Goal: Use online tool/utility: Use online tool/utility

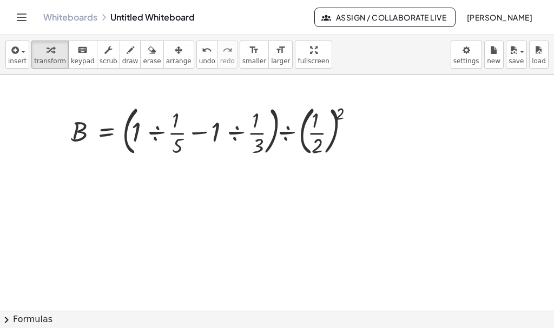
scroll to position [2, 0]
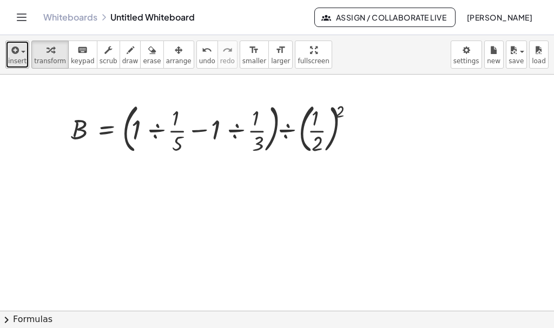
click at [22, 61] on span "insert" at bounding box center [17, 61] width 18 height 8
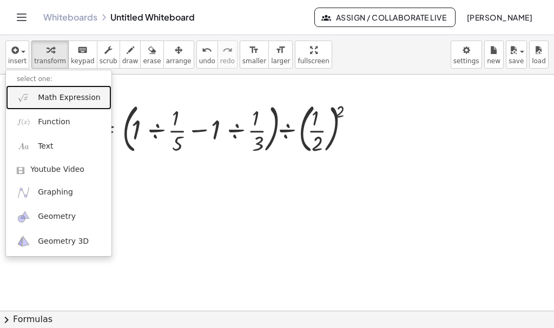
click at [72, 94] on span "Math Expression" at bounding box center [69, 97] width 62 height 11
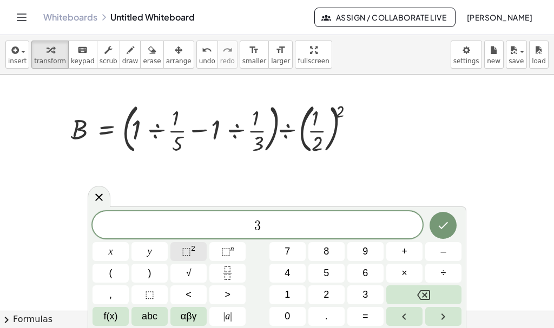
click at [185, 255] on span "⬚" at bounding box center [186, 251] width 9 height 11
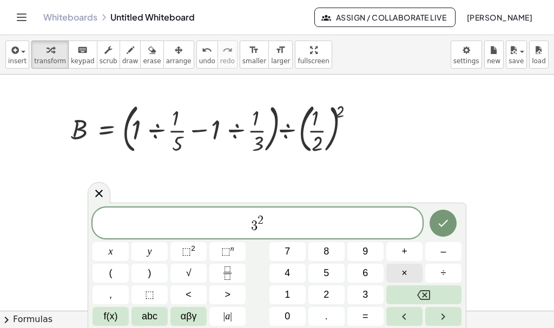
click at [400, 269] on button "×" at bounding box center [404, 273] width 36 height 19
click at [227, 248] on span "⬚" at bounding box center [225, 251] width 9 height 11
click at [317, 229] on span "3 2 · 3 4 ​" at bounding box center [257, 223] width 330 height 19
click at [401, 271] on button "×" at bounding box center [404, 273] width 36 height 19
click at [221, 257] on button "⬚ n" at bounding box center [227, 251] width 36 height 19
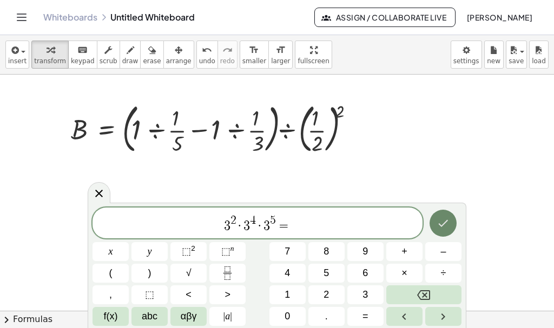
click at [444, 230] on icon "Done" at bounding box center [442, 223] width 13 height 13
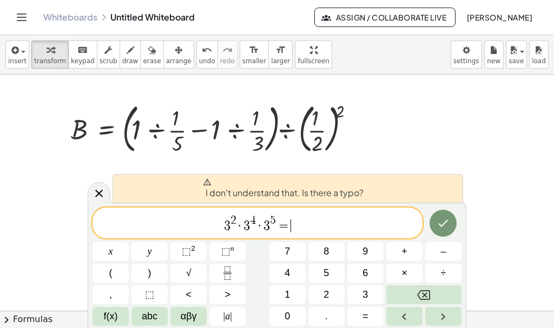
click at [296, 216] on span "3 2 · 3 4 · 3 5 = ​" at bounding box center [257, 223] width 330 height 19
click at [294, 225] on span "3 2 · 3 4 · 3 5 = ​" at bounding box center [257, 223] width 330 height 19
click at [400, 303] on button "Backspace" at bounding box center [423, 295] width 75 height 19
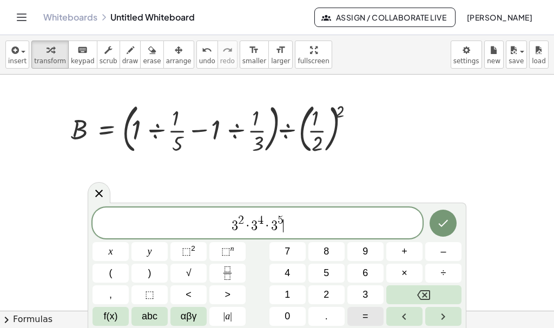
click at [371, 320] on button "=" at bounding box center [365, 316] width 36 height 19
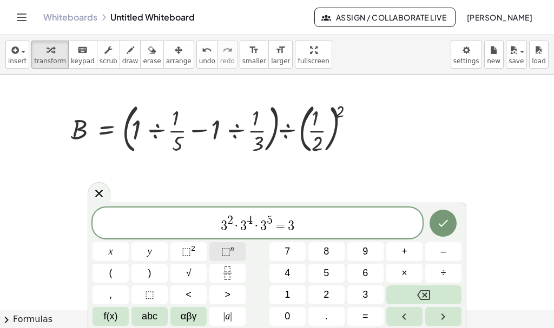
click at [230, 251] on sup "n" at bounding box center [232, 248] width 4 height 8
click at [310, 230] on span "3 2 · 3 4 · 3 5 = 3 1 1 ​" at bounding box center [257, 223] width 330 height 19
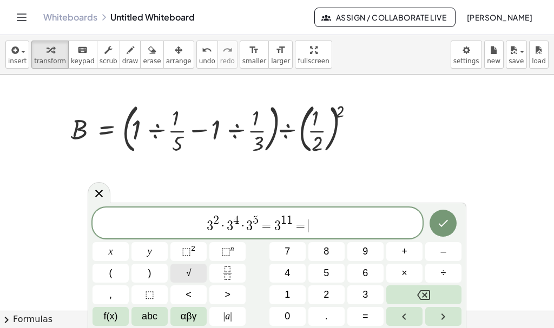
click at [190, 271] on span "√" at bounding box center [188, 273] width 5 height 15
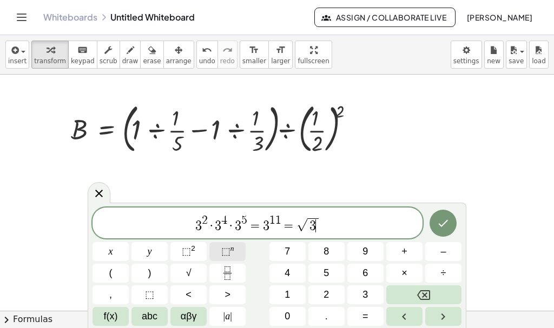
click at [223, 253] on span "⬚" at bounding box center [225, 251] width 9 height 11
click at [275, 223] on span "=" at bounding box center [283, 226] width 16 height 13
click at [272, 216] on span "1" at bounding box center [272, 221] width 6 height 12
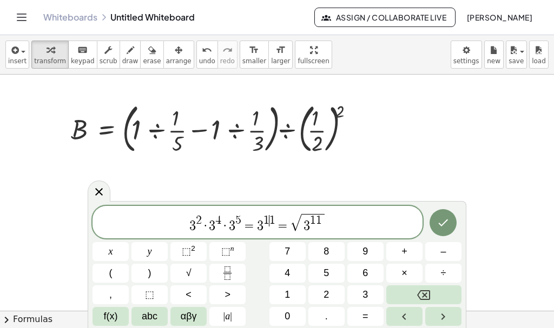
click at [272, 216] on span "1" at bounding box center [272, 221] width 6 height 12
click at [273, 217] on span "1" at bounding box center [272, 221] width 6 height 12
click at [326, 225] on span "3 2 · 3 4 · 3 5 = 3 1 1 = √ 3 1 1 ​" at bounding box center [257, 223] width 330 height 21
drag, startPoint x: 326, startPoint y: 225, endPoint x: 302, endPoint y: 222, distance: 23.5
click at [302, 222] on span "3 2 · 3 4 · 3 5 = 3 1 1 = √ 3 1 1" at bounding box center [257, 223] width 330 height 21
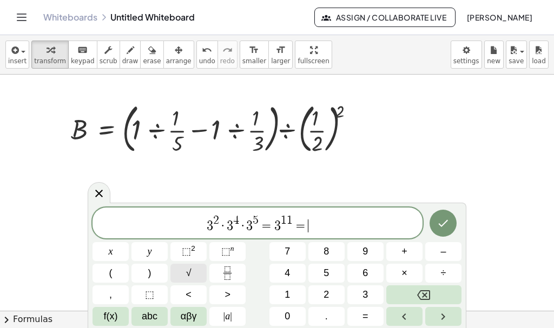
click at [195, 265] on button "√" at bounding box center [188, 273] width 36 height 19
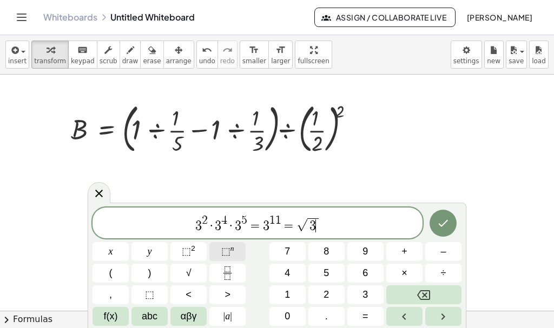
click at [229, 248] on span "⬚" at bounding box center [225, 251] width 9 height 11
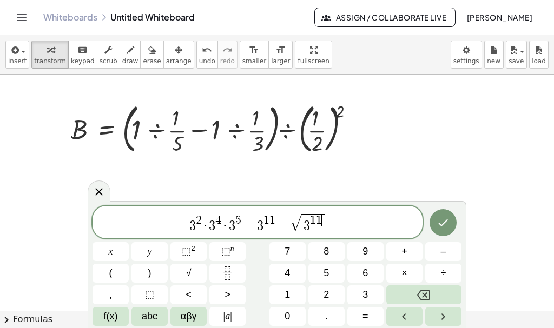
click at [373, 224] on span "3 2 · 3 4 · 3 5 = 3 1 1 = √ 3 1 1 ​" at bounding box center [257, 223] width 330 height 21
click at [274, 223] on span "1" at bounding box center [272, 221] width 6 height 12
click at [293, 221] on span "√" at bounding box center [295, 223] width 11 height 17
click at [342, 227] on span "3 2 · 3 4 · 3 5 = 3 1 1 = ​ √ 3 1 1" at bounding box center [257, 223] width 330 height 21
click at [293, 215] on span "√" at bounding box center [295, 223] width 11 height 17
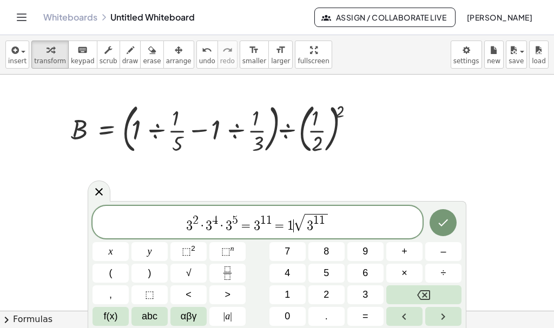
click at [260, 222] on span "1" at bounding box center [263, 221] width 6 height 12
click at [272, 221] on span "=" at bounding box center [280, 226] width 16 height 13
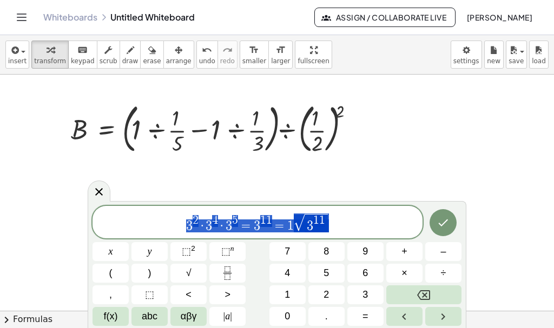
drag, startPoint x: 335, startPoint y: 223, endPoint x: 127, endPoint y: 218, distance: 208.2
click at [129, 220] on span "3 2 · 3 4 · 3 5 = 3 1 1 = 1 √ 3 1 1" at bounding box center [257, 223] width 330 height 21
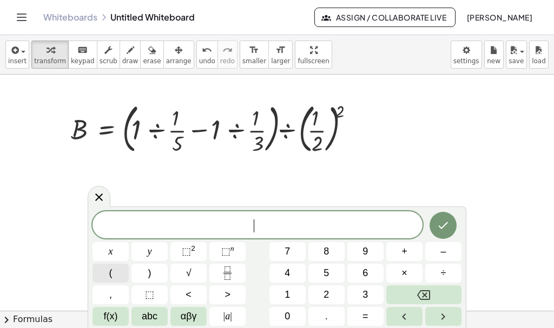
click at [107, 275] on button "(" at bounding box center [110, 273] width 36 height 19
click at [229, 271] on icon "Fraction" at bounding box center [228, 274] width 14 height 14
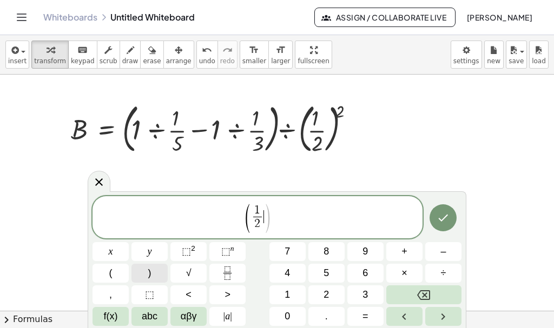
click at [151, 274] on span ")" at bounding box center [149, 273] width 3 height 15
click at [237, 248] on button "⬚ n" at bounding box center [227, 251] width 36 height 19
click at [373, 311] on button "=" at bounding box center [365, 316] width 36 height 19
click at [307, 203] on span "( 1 2 ​ ) − 3 = ​" at bounding box center [257, 218] width 330 height 31
click at [311, 207] on span "( 1 2 ​ ) − 3 = ​" at bounding box center [257, 218] width 330 height 31
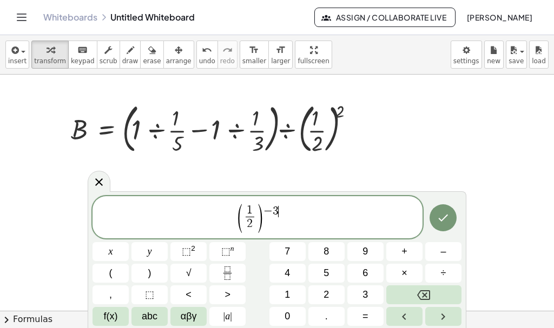
click at [303, 230] on span "( 1 2 ​ ) − 3 ​" at bounding box center [257, 218] width 330 height 31
click at [303, 232] on span "( 1 2 ​ ) − 3 ​" at bounding box center [257, 218] width 330 height 31
click at [372, 315] on button "=" at bounding box center [365, 316] width 36 height 19
click at [228, 271] on icon "Fraction" at bounding box center [228, 274] width 14 height 14
click at [301, 220] on span "( 1 2 ​ ) − 3 = 2 1 ​ ​" at bounding box center [257, 218] width 330 height 31
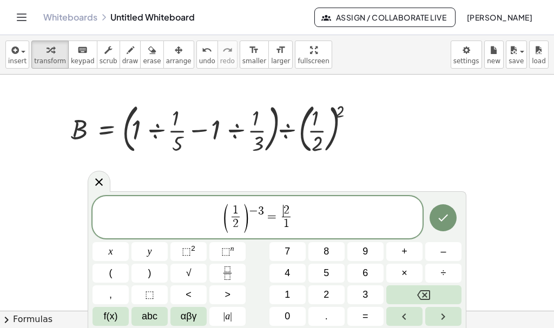
click at [118, 283] on div "( 1 2 ​ ) − 3 = ​ 2 1 ​ x y ⬚ 2 ⬚ n 7 8 9 + – ( ) √ 4 5 6 × ÷ , ⬚ < > 1 2 3 f(x…" at bounding box center [276, 261] width 369 height 130
click at [277, 217] on span "=" at bounding box center [272, 216] width 16 height 13
click at [111, 271] on span "(" at bounding box center [110, 273] width 3 height 15
click at [300, 222] on span ")" at bounding box center [296, 219] width 8 height 32
click at [152, 280] on button ")" at bounding box center [149, 273] width 36 height 19
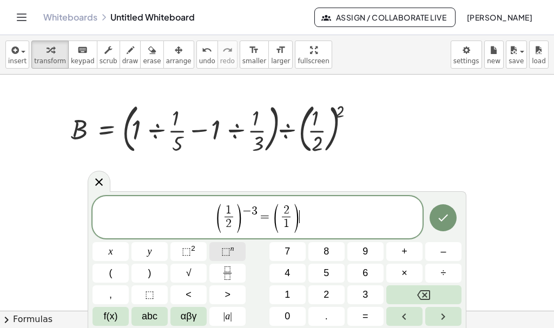
click at [233, 257] on span "⬚ n" at bounding box center [227, 251] width 13 height 15
click at [322, 211] on span "( 1 2 ​ ) − 3 = ( 2 1 ​ ) 3 ​" at bounding box center [257, 218] width 330 height 31
click at [373, 317] on button "=" at bounding box center [365, 316] width 36 height 19
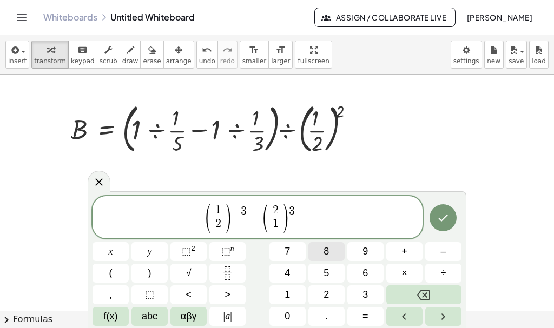
click at [337, 254] on button "8" at bounding box center [326, 251] width 36 height 19
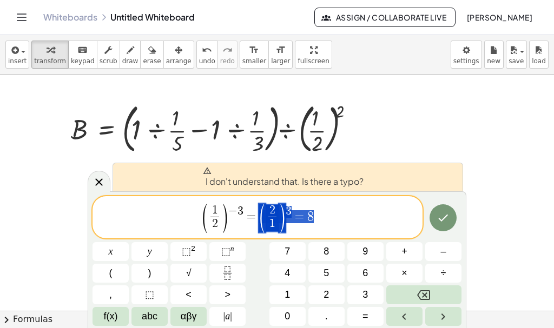
drag, startPoint x: 367, startPoint y: 217, endPoint x: 169, endPoint y: 196, distance: 199.0
click at [169, 196] on div "**********" at bounding box center [257, 217] width 330 height 42
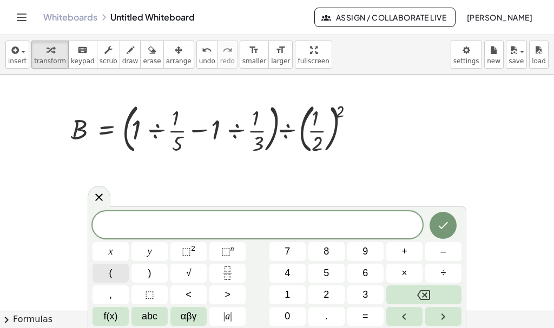
click at [121, 268] on button "(" at bounding box center [110, 273] width 36 height 19
click at [230, 277] on icon "Fraction" at bounding box center [228, 274] width 14 height 14
click at [117, 279] on button "(" at bounding box center [110, 273] width 36 height 19
click at [227, 271] on icon "Fraction" at bounding box center [228, 274] width 14 height 14
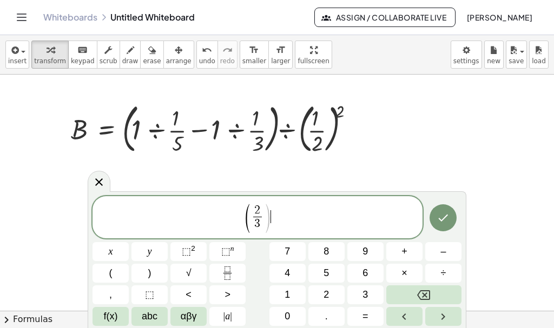
click at [269, 215] on span ")" at bounding box center [267, 219] width 8 height 32
click at [154, 271] on button ")" at bounding box center [149, 273] width 36 height 19
click at [223, 251] on span "⬚" at bounding box center [225, 251] width 9 height 11
click at [282, 231] on span "( 2 3 ​ ) − 3 ​" at bounding box center [257, 218] width 330 height 31
click at [369, 310] on button "=" at bounding box center [365, 316] width 36 height 19
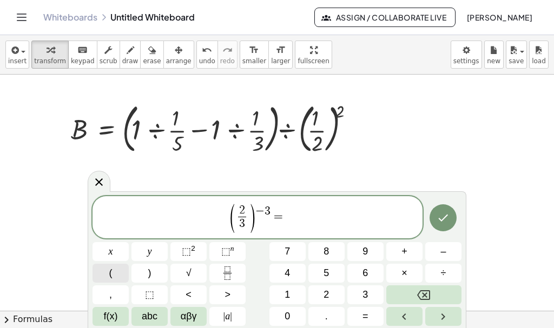
click at [116, 276] on button "(" at bounding box center [110, 273] width 36 height 19
click at [218, 280] on button "Fraction" at bounding box center [227, 273] width 36 height 19
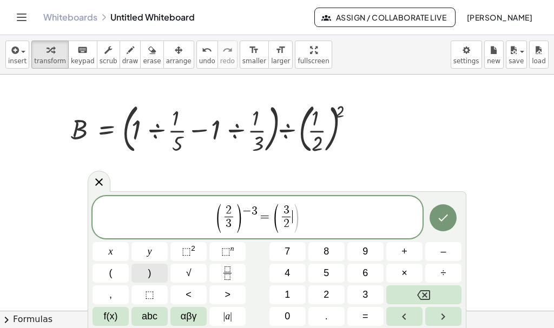
click at [153, 279] on button ")" at bounding box center [149, 273] width 36 height 19
click at [226, 249] on span "⬚" at bounding box center [225, 251] width 9 height 11
click at [306, 235] on div "( 2 3 ​ ) − 3 = ( 3 2 ​ ) 3 ​" at bounding box center [257, 217] width 330 height 42
click at [366, 308] on button "=" at bounding box center [365, 316] width 36 height 19
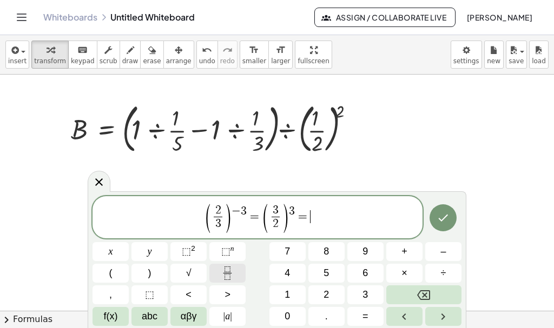
click at [222, 278] on icon "Fraction" at bounding box center [228, 274] width 14 height 14
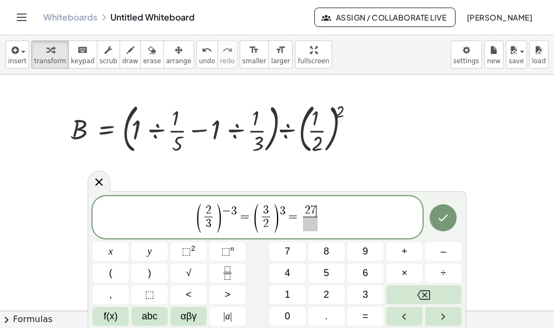
click at [315, 228] on span at bounding box center [310, 224] width 14 height 15
click at [317, 219] on span "8 ​" at bounding box center [310, 224] width 14 height 15
click at [322, 219] on span "( 2 3 ​ ) − 3 = ( 3 2 ​ ) 3 = 2 7 8 ​ ​" at bounding box center [257, 218] width 330 height 31
click at [363, 316] on span "=" at bounding box center [365, 316] width 6 height 15
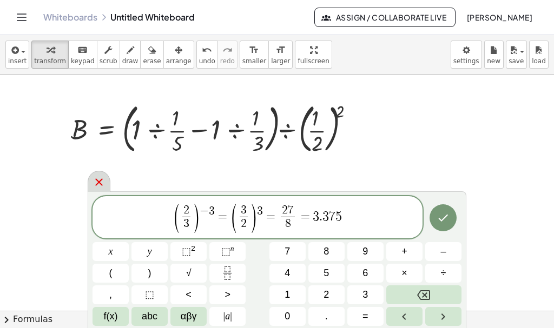
click at [102, 183] on icon at bounding box center [98, 182] width 13 height 13
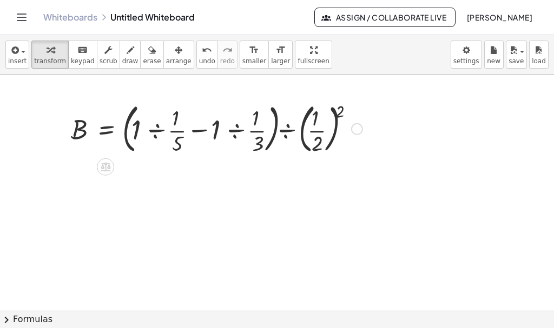
click at [279, 144] on div at bounding box center [216, 128] width 302 height 58
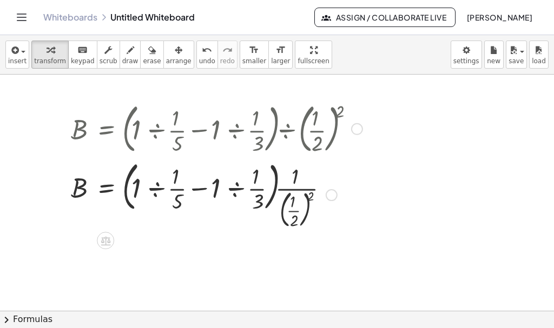
click at [357, 131] on div at bounding box center [357, 129] width 12 height 12
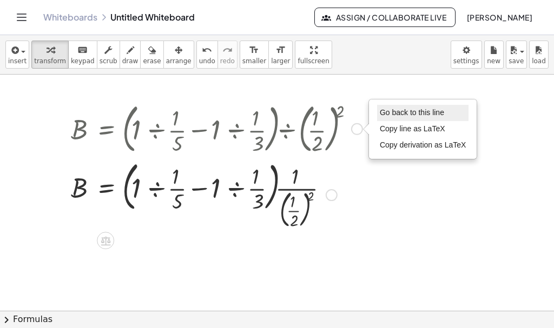
click at [381, 115] on span "Go back to this line" at bounding box center [412, 112] width 64 height 9
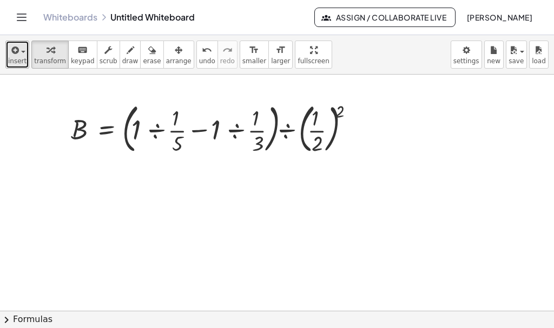
click at [9, 59] on span "insert" at bounding box center [17, 61] width 18 height 8
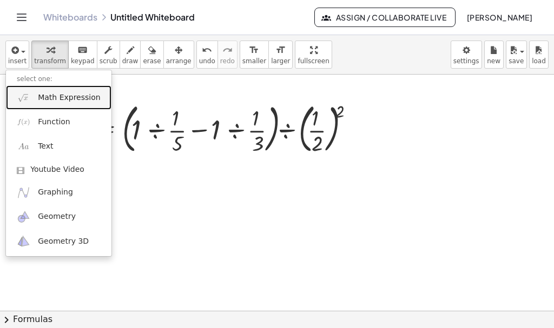
click at [55, 100] on span "Math Expression" at bounding box center [69, 97] width 62 height 11
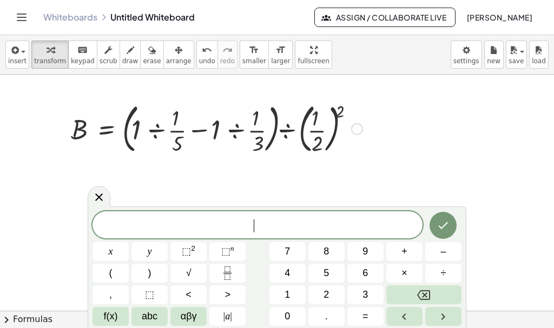
click at [300, 144] on div at bounding box center [216, 128] width 302 height 58
click at [357, 131] on div "Go back to this line Copy line as LaTeX Copy derivation as LaTeX" at bounding box center [357, 129] width 12 height 12
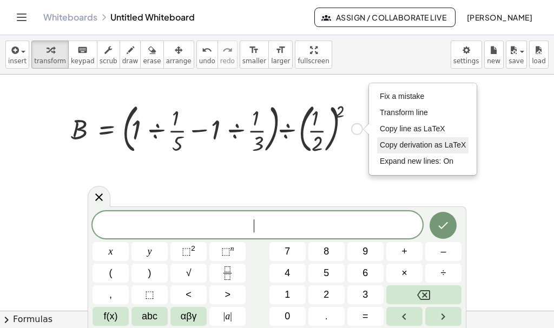
click at [403, 148] on span "Copy derivation as LaTeX" at bounding box center [423, 145] width 87 height 9
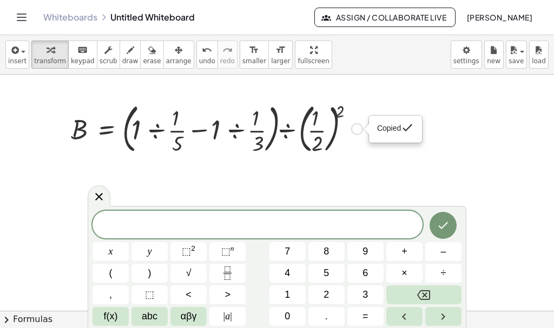
click at [401, 129] on span "done" at bounding box center [407, 127] width 13 height 13
click at [166, 223] on span at bounding box center [257, 225] width 330 height 16
click at [140, 67] on button "erase" at bounding box center [151, 55] width 23 height 28
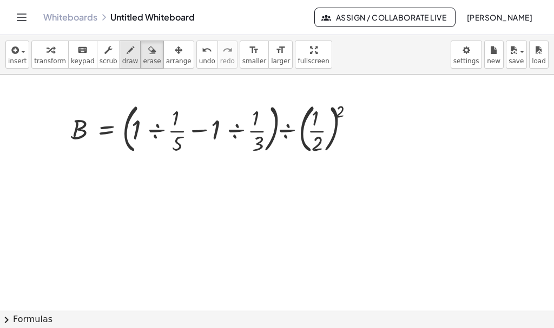
click at [122, 63] on span "draw" at bounding box center [130, 61] width 16 height 8
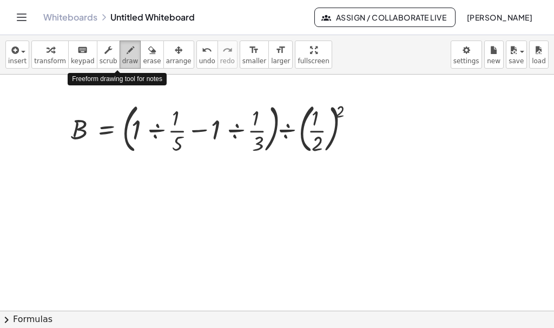
click at [122, 63] on span "draw" at bounding box center [130, 61] width 16 height 8
click at [127, 47] on icon "button" at bounding box center [131, 50] width 8 height 13
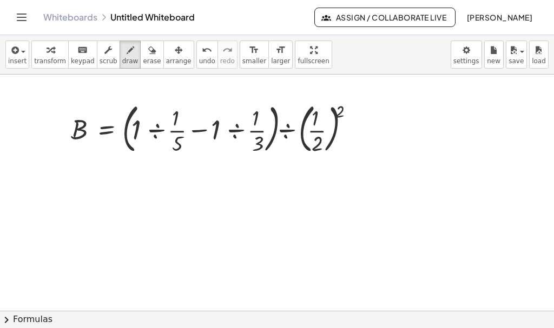
click at [128, 105] on div at bounding box center [277, 308] width 554 height 473
drag, startPoint x: 129, startPoint y: 105, endPoint x: 341, endPoint y: 94, distance: 212.3
click at [341, 94] on div at bounding box center [277, 308] width 554 height 473
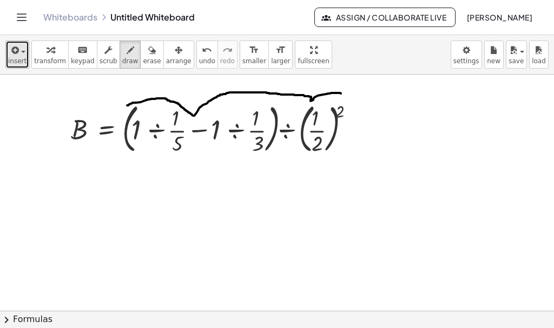
click at [8, 64] on button "insert" at bounding box center [17, 55] width 24 height 28
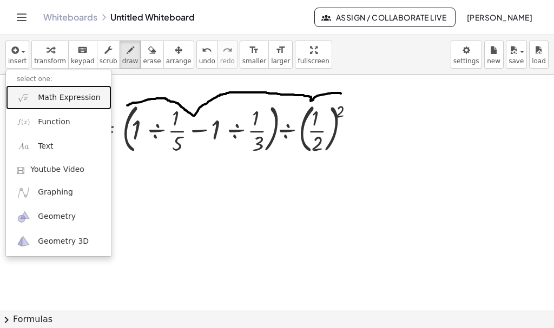
click at [68, 104] on link "Math Expression" at bounding box center [58, 97] width 105 height 24
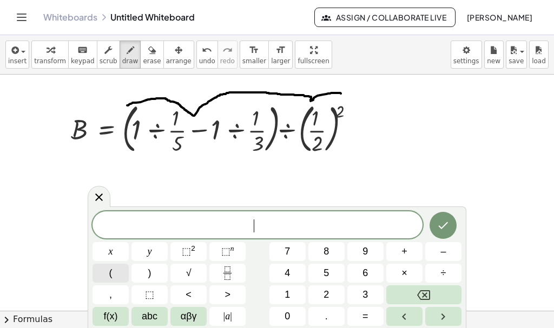
click at [113, 269] on button "(" at bounding box center [110, 273] width 36 height 19
click at [222, 270] on icon "Fraction" at bounding box center [228, 274] width 14 height 14
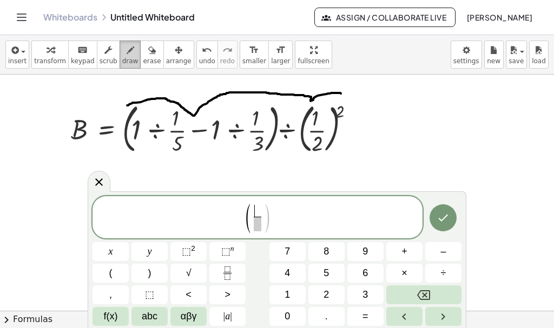
click at [122, 60] on span "draw" at bounding box center [130, 61] width 16 height 8
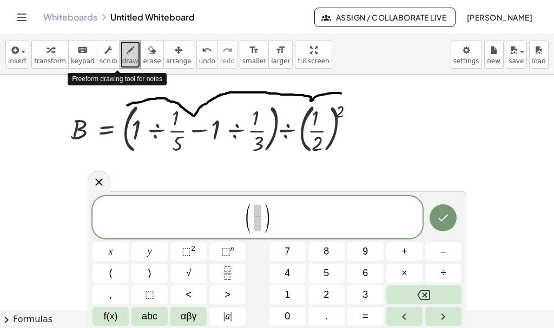
click at [122, 60] on span "draw" at bounding box center [130, 61] width 16 height 8
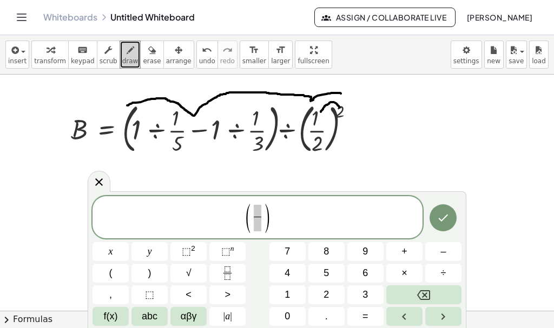
drag, startPoint x: 340, startPoint y: 108, endPoint x: 318, endPoint y: 109, distance: 21.7
click at [320, 113] on div at bounding box center [277, 308] width 554 height 473
drag, startPoint x: 344, startPoint y: 116, endPoint x: 320, endPoint y: 150, distance: 41.4
click at [321, 152] on div at bounding box center [277, 308] width 554 height 473
click at [258, 214] on span "​" at bounding box center [258, 211] width 8 height 12
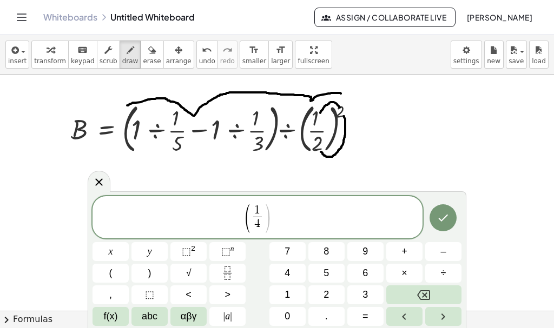
click at [250, 220] on span "( 1 4 ​ ​ )" at bounding box center [257, 218] width 27 height 29
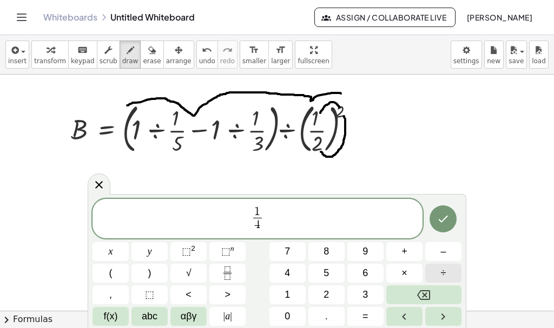
click at [439, 271] on button "÷" at bounding box center [443, 273] width 36 height 19
click at [208, 215] on span "​ ÷ 1 4 ​" at bounding box center [257, 219] width 330 height 29
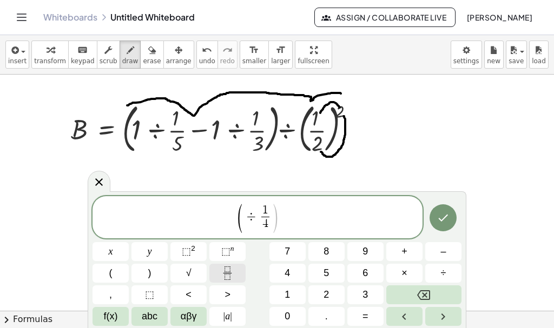
click at [225, 273] on icon "Fraction" at bounding box center [228, 274] width 14 height 14
click at [245, 221] on span at bounding box center [244, 224] width 8 height 15
click at [172, 182] on div at bounding box center [277, 308] width 554 height 473
click at [122, 64] on span "draw" at bounding box center [130, 61] width 16 height 8
drag, startPoint x: 135, startPoint y: 163, endPoint x: 191, endPoint y: 169, distance: 56.0
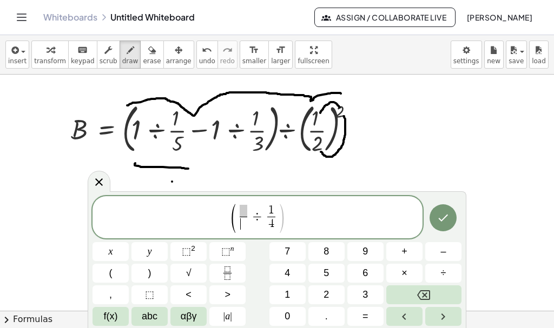
click at [191, 169] on div at bounding box center [277, 308] width 554 height 473
click at [101, 184] on icon at bounding box center [99, 182] width 8 height 8
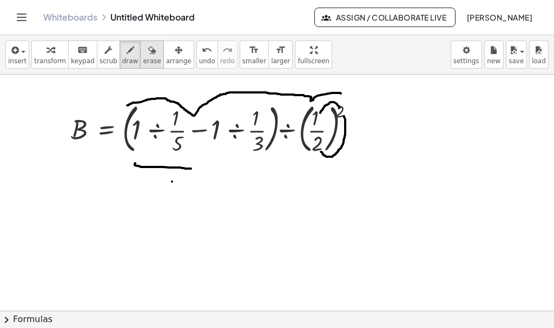
click at [148, 51] on icon "button" at bounding box center [152, 50] width 8 height 13
drag, startPoint x: 181, startPoint y: 177, endPoint x: 119, endPoint y: 179, distance: 62.2
click at [119, 179] on div at bounding box center [277, 308] width 554 height 473
click at [120, 61] on button "draw" at bounding box center [131, 55] width 22 height 28
drag, startPoint x: 118, startPoint y: 198, endPoint x: 215, endPoint y: 198, distance: 96.2
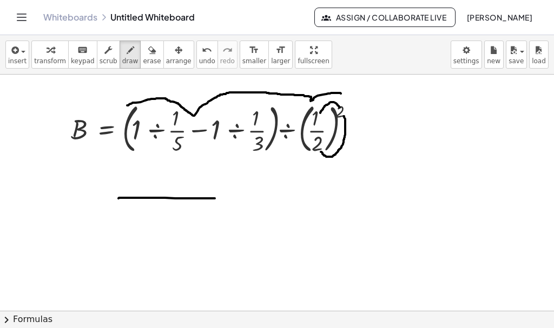
click at [215, 198] on div at bounding box center [277, 308] width 554 height 473
drag, startPoint x: 171, startPoint y: 209, endPoint x: 150, endPoint y: 234, distance: 32.3
click at [152, 236] on div at bounding box center [277, 308] width 554 height 473
drag, startPoint x: 127, startPoint y: 143, endPoint x: 134, endPoint y: 143, distance: 6.5
click at [134, 143] on div at bounding box center [277, 308] width 554 height 473
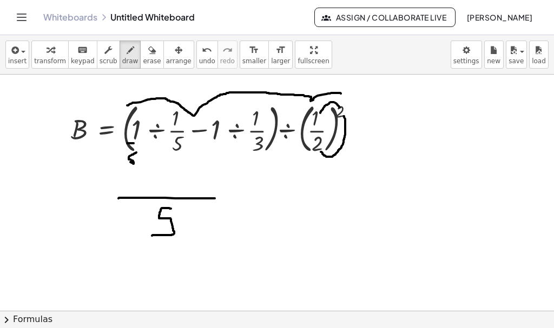
drag, startPoint x: 136, startPoint y: 152, endPoint x: 128, endPoint y: 162, distance: 12.3
click at [129, 162] on div at bounding box center [277, 308] width 554 height 473
drag, startPoint x: 142, startPoint y: 178, endPoint x: 135, endPoint y: 190, distance: 13.8
click at [135, 190] on div at bounding box center [277, 308] width 554 height 473
click at [156, 195] on div at bounding box center [277, 308] width 554 height 473
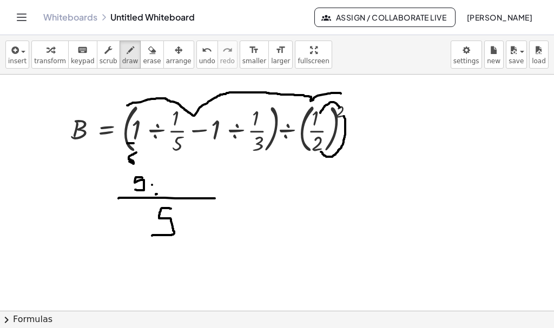
click at [152, 185] on div at bounding box center [277, 308] width 554 height 473
drag, startPoint x: 176, startPoint y: 176, endPoint x: 178, endPoint y: 190, distance: 14.2
click at [178, 190] on div at bounding box center [277, 308] width 554 height 473
drag, startPoint x: 223, startPoint y: 194, endPoint x: 232, endPoint y: 194, distance: 9.2
click at [232, 194] on div at bounding box center [277, 308] width 554 height 473
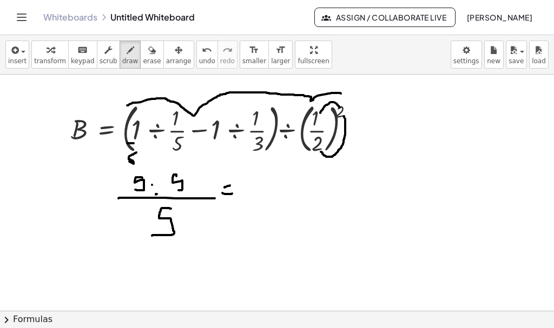
drag, startPoint x: 224, startPoint y: 188, endPoint x: 230, endPoint y: 185, distance: 5.8
click at [230, 185] on div at bounding box center [277, 308] width 554 height 473
drag, startPoint x: 243, startPoint y: 182, endPoint x: 251, endPoint y: 193, distance: 13.6
click at [252, 193] on div at bounding box center [277, 308] width 554 height 473
drag, startPoint x: 244, startPoint y: 193, endPoint x: 258, endPoint y: 193, distance: 14.1
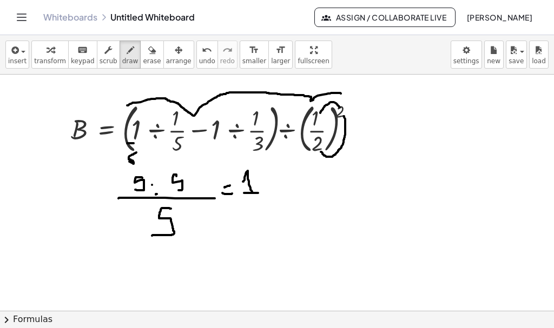
click at [258, 193] on div at bounding box center [277, 308] width 554 height 473
drag, startPoint x: 255, startPoint y: 202, endPoint x: 247, endPoint y: 216, distance: 16.0
click at [247, 216] on div at bounding box center [277, 308] width 554 height 473
drag, startPoint x: 279, startPoint y: 192, endPoint x: 288, endPoint y: 190, distance: 9.1
click at [288, 190] on div at bounding box center [277, 308] width 554 height 473
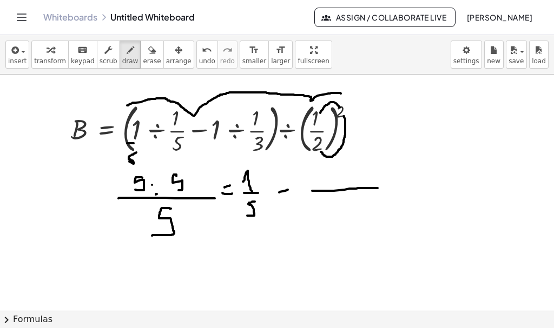
drag, startPoint x: 312, startPoint y: 191, endPoint x: 382, endPoint y: 188, distance: 69.8
click at [382, 188] on div at bounding box center [277, 308] width 554 height 473
drag, startPoint x: 344, startPoint y: 198, endPoint x: 348, endPoint y: 220, distance: 22.5
click at [348, 220] on div at bounding box center [277, 308] width 554 height 473
drag, startPoint x: 315, startPoint y: 173, endPoint x: 306, endPoint y: 187, distance: 16.3
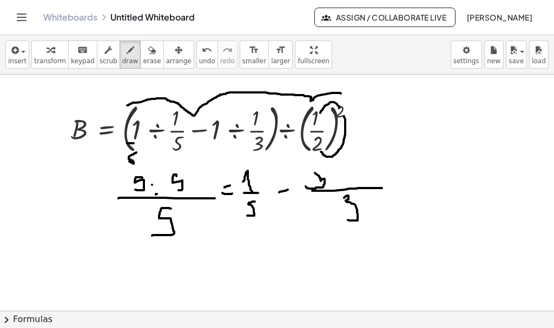
click at [306, 187] on div at bounding box center [277, 308] width 554 height 473
click at [316, 174] on div at bounding box center [277, 308] width 554 height 473
click at [341, 184] on div at bounding box center [277, 308] width 554 height 473
click at [338, 171] on div at bounding box center [277, 308] width 554 height 473
drag, startPoint x: 360, startPoint y: 169, endPoint x: 357, endPoint y: 184, distance: 15.8
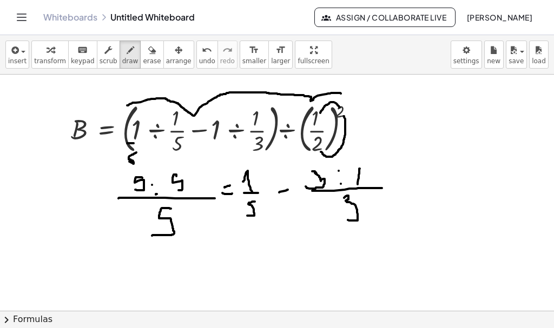
click at [357, 184] on div at bounding box center [277, 308] width 554 height 473
drag, startPoint x: 397, startPoint y: 185, endPoint x: 406, endPoint y: 185, distance: 8.1
click at [406, 185] on div at bounding box center [277, 308] width 554 height 473
drag, startPoint x: 393, startPoint y: 176, endPoint x: 406, endPoint y: 175, distance: 13.1
click at [406, 175] on div at bounding box center [277, 308] width 554 height 473
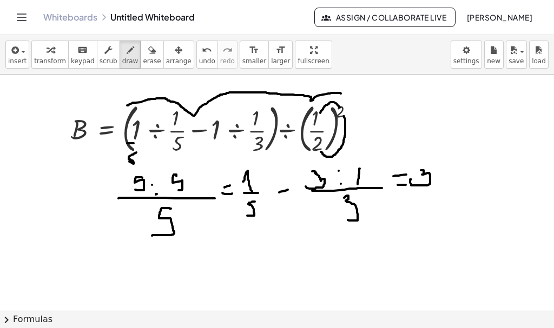
drag, startPoint x: 421, startPoint y: 170, endPoint x: 413, endPoint y: 188, distance: 18.9
click at [411, 180] on div at bounding box center [277, 308] width 554 height 473
drag, startPoint x: 410, startPoint y: 191, endPoint x: 434, endPoint y: 187, distance: 23.7
click at [434, 187] on div at bounding box center [277, 308] width 554 height 473
drag, startPoint x: 420, startPoint y: 196, endPoint x: 416, endPoint y: 205, distance: 10.2
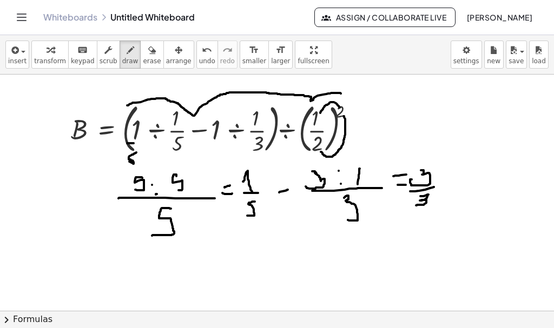
click at [416, 205] on div at bounding box center [277, 308] width 554 height 473
drag, startPoint x: 416, startPoint y: 185, endPoint x: 412, endPoint y: 190, distance: 6.5
click at [412, 190] on div at bounding box center [277, 308] width 554 height 473
drag, startPoint x: 430, startPoint y: 191, endPoint x: 420, endPoint y: 201, distance: 13.8
click at [420, 201] on div at bounding box center [277, 308] width 554 height 473
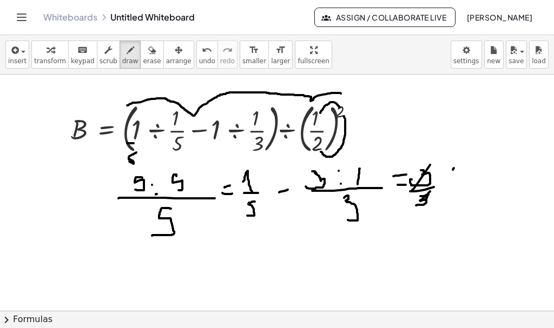
drag, startPoint x: 453, startPoint y: 169, endPoint x: 452, endPoint y: 183, distance: 14.7
click at [452, 183] on div at bounding box center [277, 308] width 554 height 473
drag, startPoint x: 198, startPoint y: 248, endPoint x: 199, endPoint y: 255, distance: 7.6
click at [199, 255] on div at bounding box center [277, 308] width 554 height 473
drag, startPoint x: 194, startPoint y: 260, endPoint x: 206, endPoint y: 261, distance: 11.9
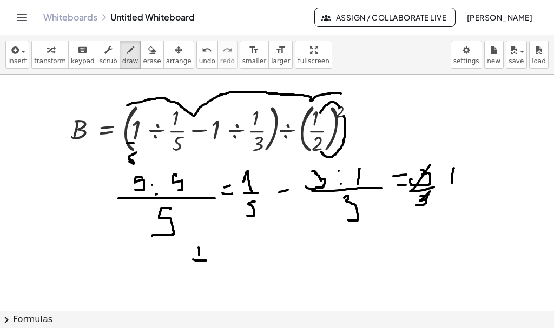
click at [206, 261] on div at bounding box center [277, 308] width 554 height 473
drag, startPoint x: 203, startPoint y: 264, endPoint x: 220, endPoint y: 272, distance: 17.9
click at [213, 275] on div at bounding box center [277, 308] width 554 height 473
drag, startPoint x: 225, startPoint y: 264, endPoint x: 238, endPoint y: 264, distance: 13.5
click at [238, 264] on div at bounding box center [277, 308] width 554 height 473
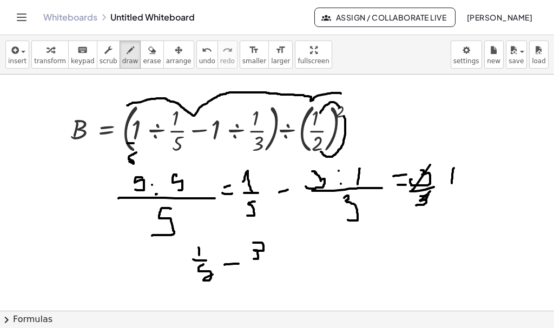
drag, startPoint x: 253, startPoint y: 243, endPoint x: 254, endPoint y: 259, distance: 16.2
click at [254, 259] on div at bounding box center [277, 308] width 554 height 473
drag, startPoint x: 249, startPoint y: 267, endPoint x: 260, endPoint y: 267, distance: 10.8
click at [260, 267] on div at bounding box center [277, 308] width 554 height 473
drag, startPoint x: 251, startPoint y: 270, endPoint x: 250, endPoint y: 281, distance: 11.4
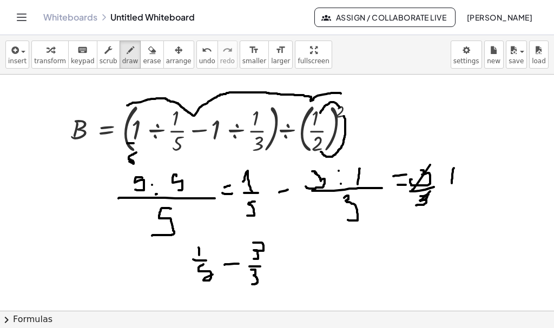
click at [250, 282] on div at bounding box center [277, 308] width 554 height 473
click at [277, 253] on div at bounding box center [277, 308] width 554 height 473
click at [276, 263] on div at bounding box center [277, 308] width 554 height 473
drag, startPoint x: 196, startPoint y: 239, endPoint x: 205, endPoint y: 275, distance: 37.5
click at [203, 276] on div at bounding box center [277, 308] width 554 height 473
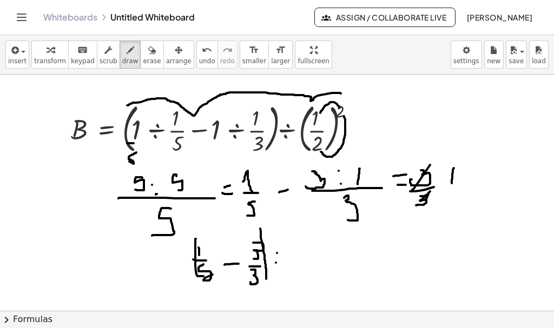
drag, startPoint x: 262, startPoint y: 244, endPoint x: 266, endPoint y: 279, distance: 35.4
click at [266, 279] on div at bounding box center [277, 308] width 554 height 473
drag, startPoint x: 290, startPoint y: 244, endPoint x: 294, endPoint y: 254, distance: 10.8
click at [294, 254] on div at bounding box center [277, 308] width 554 height 473
drag, startPoint x: 284, startPoint y: 256, endPoint x: 309, endPoint y: 262, distance: 25.6
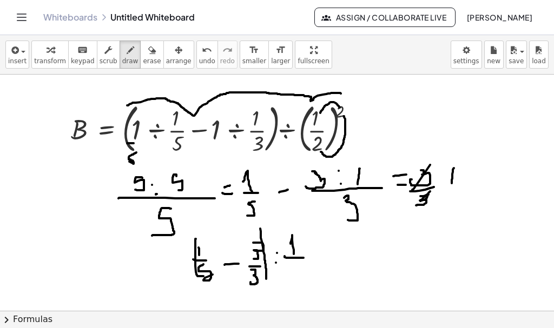
click at [311, 261] on div at bounding box center [277, 308] width 554 height 473
drag, startPoint x: 289, startPoint y: 265, endPoint x: 298, endPoint y: 266, distance: 9.2
click at [297, 275] on div at bounding box center [277, 308] width 554 height 473
drag, startPoint x: 299, startPoint y: 269, endPoint x: 299, endPoint y: 289, distance: 19.5
click at [299, 289] on div at bounding box center [277, 308] width 554 height 473
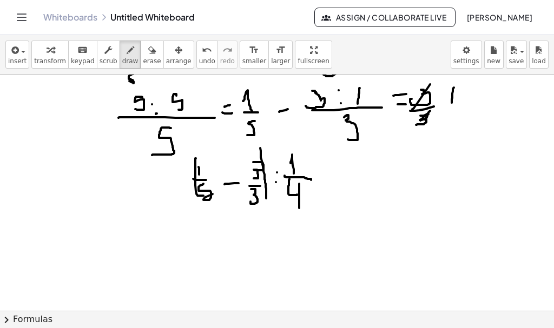
scroll to position [85, 0]
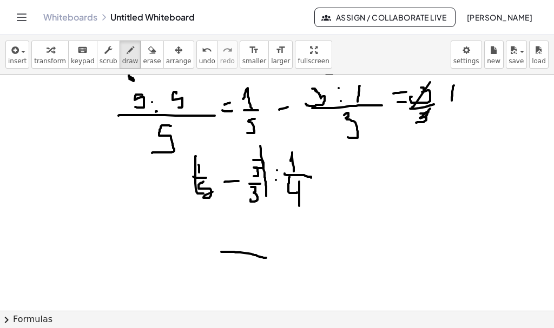
drag, startPoint x: 221, startPoint y: 252, endPoint x: 266, endPoint y: 258, distance: 45.3
click at [266, 258] on div at bounding box center [277, 226] width 554 height 473
drag, startPoint x: 211, startPoint y: 249, endPoint x: 275, endPoint y: 257, distance: 64.8
click at [275, 257] on div at bounding box center [277, 226] width 554 height 473
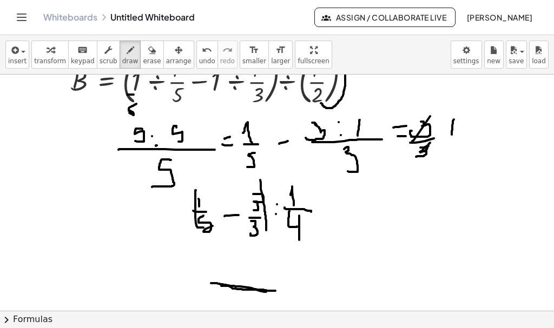
scroll to position [32, 0]
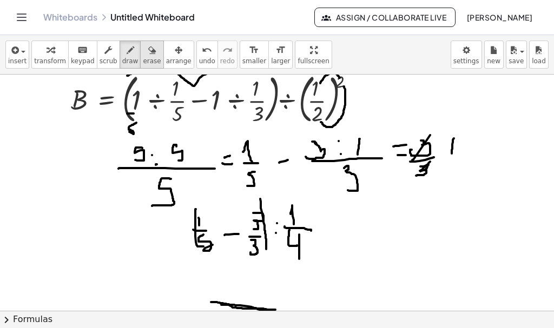
click at [143, 57] on span "erase" at bounding box center [152, 61] width 18 height 8
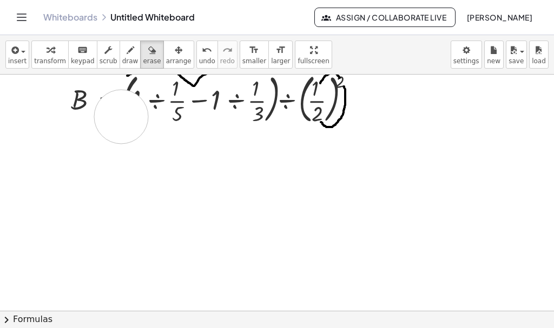
drag, startPoint x: 185, startPoint y: 181, endPoint x: 130, endPoint y: 152, distance: 61.7
click at [130, 152] on div at bounding box center [277, 279] width 554 height 473
click at [544, 161] on div at bounding box center [277, 279] width 554 height 473
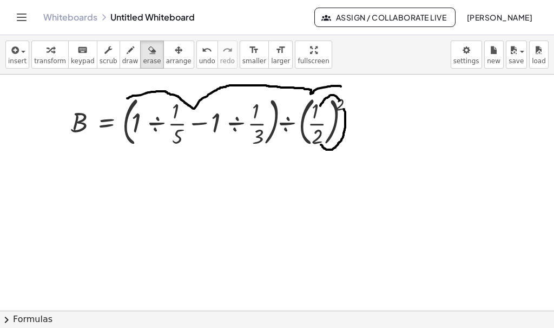
scroll to position [8, 0]
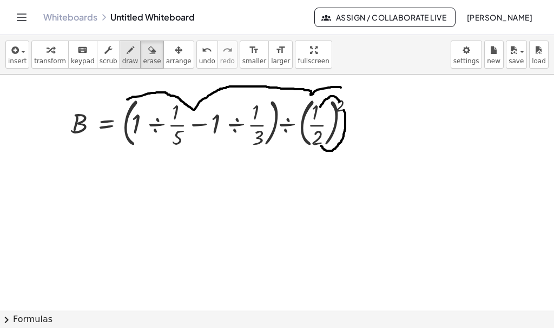
click at [123, 49] on div "button" at bounding box center [130, 49] width 16 height 13
click at [25, 55] on button "insert" at bounding box center [17, 55] width 24 height 28
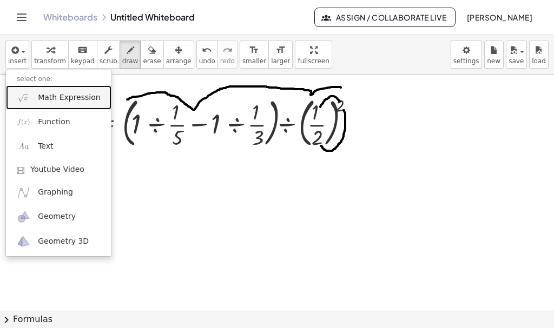
click at [31, 102] on link "Math Expression" at bounding box center [58, 97] width 105 height 24
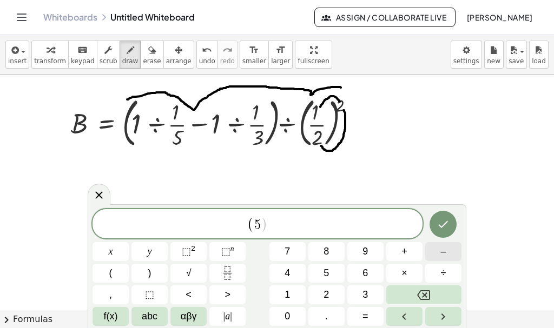
click at [440, 252] on span "–" at bounding box center [442, 251] width 5 height 15
click at [150, 278] on span ")" at bounding box center [149, 273] width 3 height 15
click at [441, 268] on span "÷" at bounding box center [443, 273] width 5 height 15
click at [288, 296] on span "1" at bounding box center [286, 295] width 5 height 15
click at [232, 268] on icon "Fraction" at bounding box center [228, 274] width 14 height 14
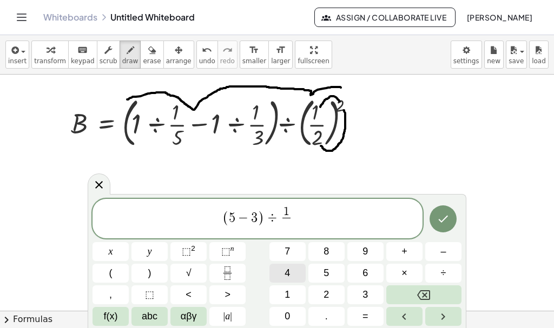
click at [297, 276] on button "4" at bounding box center [287, 273] width 36 height 19
click at [323, 194] on div "( 5 − 3 ) ÷ 1 4 ​ ​ x y ⬚ 2 ⬚ n 7 8 9 + – ( ) √ 4 5 6 × ÷ , ⬚ < > 1 2 3 f(x) ab…" at bounding box center [277, 261] width 379 height 135
click at [333, 211] on span "( 5 − 3 ) ÷ 1 4 ​" at bounding box center [257, 219] width 330 height 29
click at [451, 221] on button "Done" at bounding box center [442, 218] width 27 height 27
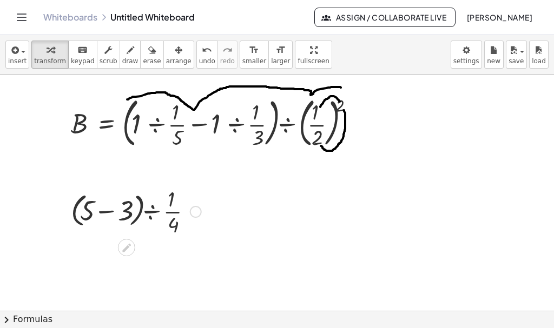
click at [63, 194] on div at bounding box center [63, 210] width 16 height 59
click at [83, 210] on div at bounding box center [135, 211] width 141 height 54
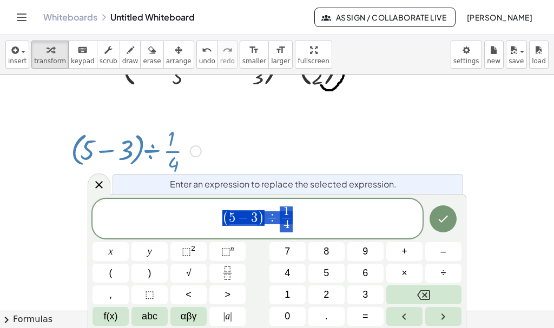
scroll to position [69, 0]
click at [276, 225] on span "( 5 − 3 ) ÷ 1 4 ​" at bounding box center [257, 219] width 330 height 29
click at [209, 224] on span "( 5 − 3 ) ÷ ​ 1 4 ​" at bounding box center [257, 219] width 330 height 29
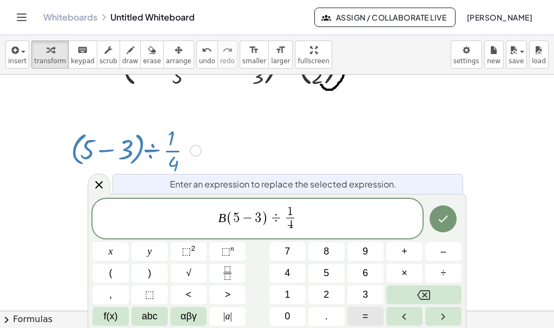
click at [369, 318] on button "=" at bounding box center [365, 316] width 36 height 19
click at [437, 228] on button "Done" at bounding box center [442, 218] width 27 height 27
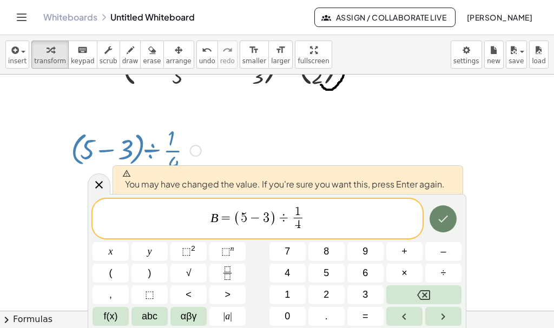
click at [437, 227] on button "Done" at bounding box center [442, 218] width 27 height 27
click at [437, 227] on div at bounding box center [277, 241] width 554 height 473
click at [437, 225] on icon "Done" at bounding box center [442, 219] width 13 height 13
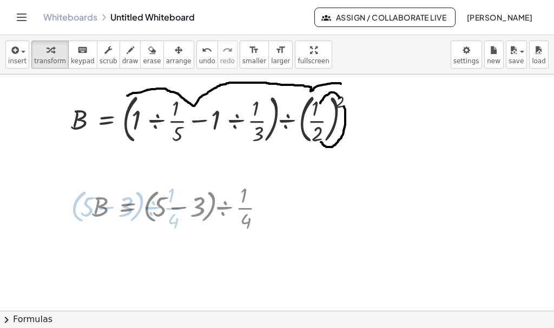
scroll to position [8, 0]
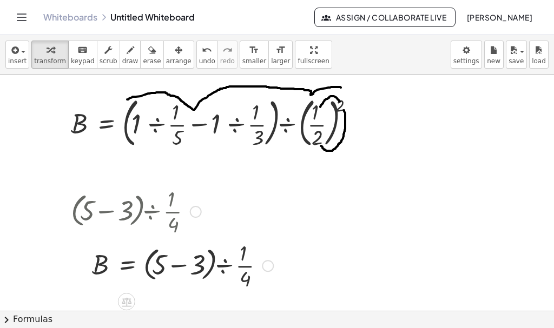
click at [161, 203] on div at bounding box center [171, 211] width 213 height 54
click at [196, 211] on div at bounding box center [196, 212] width 12 height 12
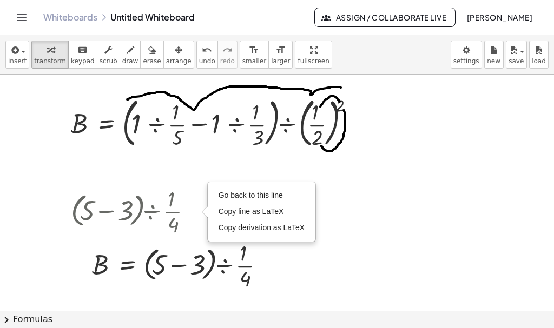
click at [288, 295] on div at bounding box center [277, 303] width 554 height 473
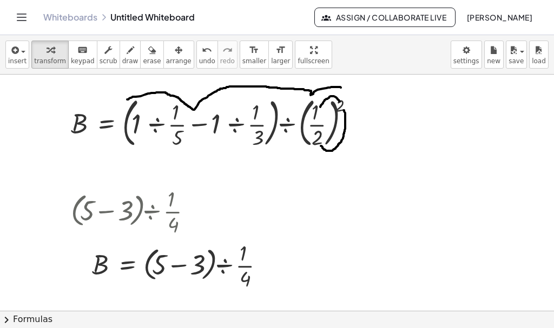
drag, startPoint x: 545, startPoint y: 163, endPoint x: 548, endPoint y: 180, distance: 17.5
click at [548, 180] on div "B = · ( + · 1 ÷ · 1 · 5 − · 1 ÷ · 1 · 3 ) ÷ ( · 1 · 2 ) 2 Copied done · ( + 5 −…" at bounding box center [277, 193] width 554 height 236
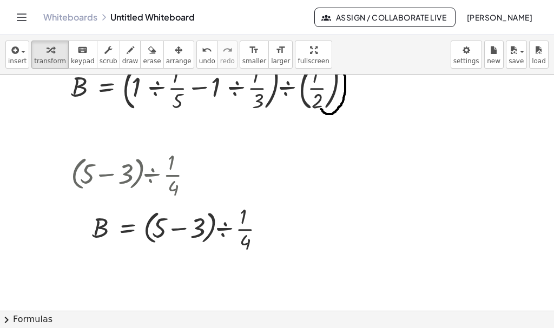
scroll to position [47, 0]
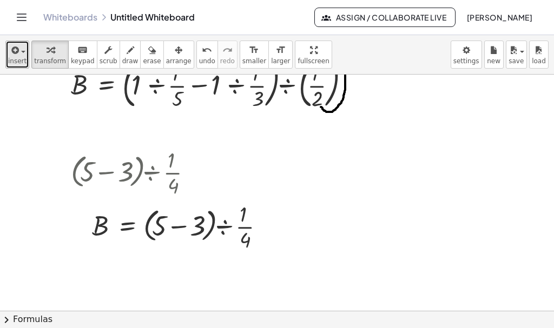
click at [19, 55] on span "button" at bounding box center [20, 52] width 2 height 8
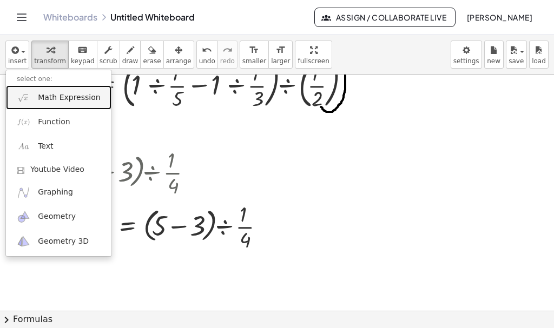
click at [57, 102] on span "Math Expression" at bounding box center [69, 97] width 62 height 11
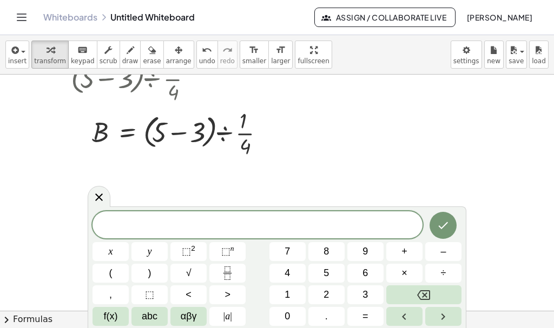
scroll to position [143, 0]
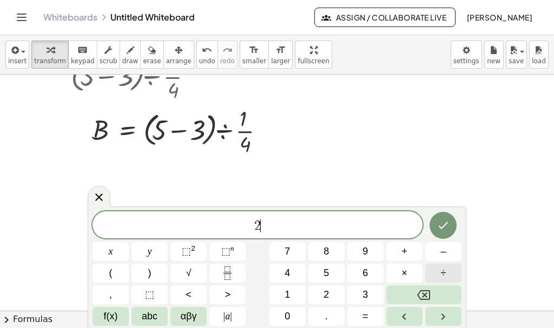
click at [437, 270] on button "÷" at bounding box center [443, 273] width 36 height 19
click at [277, 289] on button "1" at bounding box center [287, 295] width 36 height 19
click at [240, 271] on button "Fraction" at bounding box center [227, 273] width 36 height 19
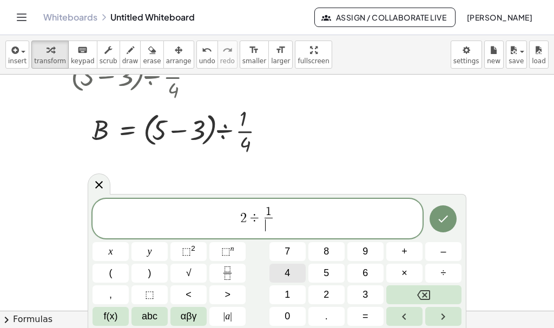
click at [285, 274] on span "4" at bounding box center [286, 273] width 5 height 15
click at [461, 222] on div "2 ÷ 1 4 ​ ​ x y ⬚ 2 ⬚ n 7 8 9 + – ( ) √ 4 5 6 × ÷ , ⬚ < > 1 2 3 f(x) abc αβγ | …" at bounding box center [277, 261] width 379 height 135
click at [443, 219] on icon "Done" at bounding box center [442, 219] width 13 height 13
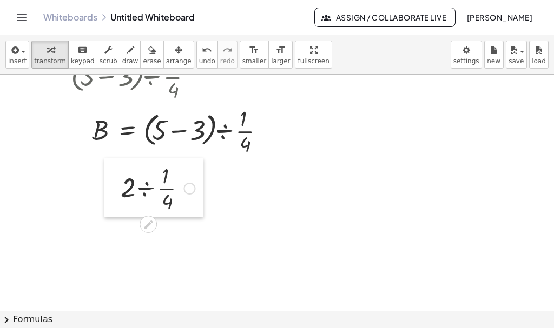
drag, startPoint x: 352, startPoint y: 128, endPoint x: 120, endPoint y: 190, distance: 240.7
click at [120, 190] on div at bounding box center [112, 187] width 16 height 59
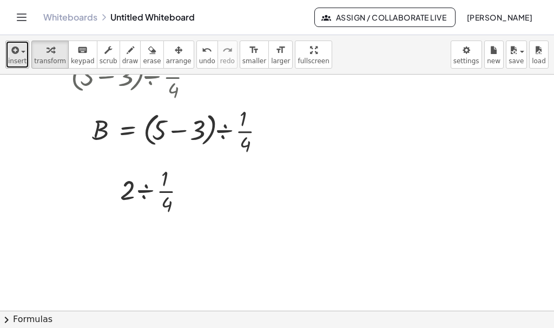
click at [16, 64] on span "insert" at bounding box center [17, 61] width 18 height 8
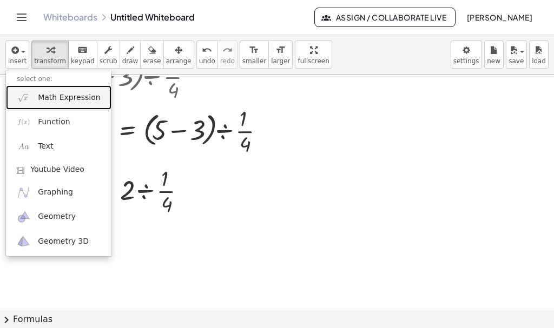
click at [43, 100] on span "Math Expression" at bounding box center [69, 97] width 62 height 11
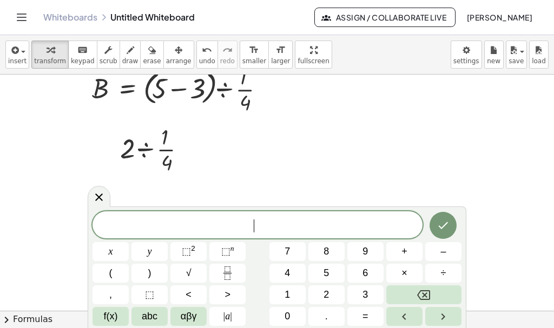
scroll to position [187, 0]
click at [273, 224] on span "​" at bounding box center [257, 225] width 330 height 15
click at [156, 155] on div at bounding box center [157, 147] width 85 height 54
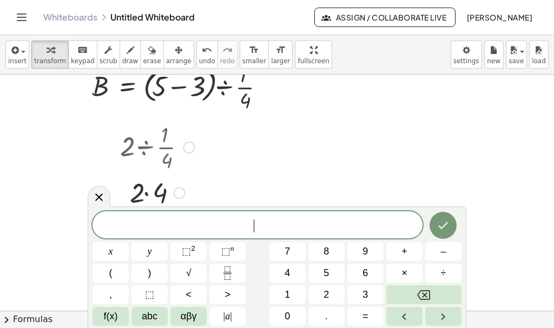
click at [184, 151] on div at bounding box center [189, 148] width 12 height 12
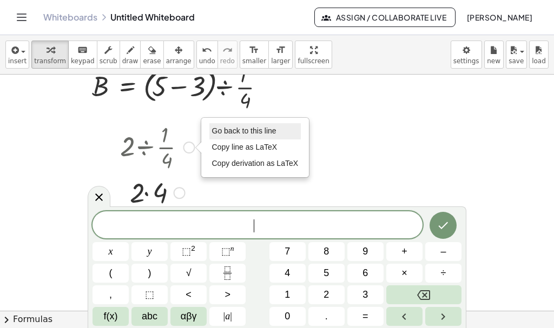
click at [241, 129] on span "Go back to this line" at bounding box center [244, 131] width 64 height 9
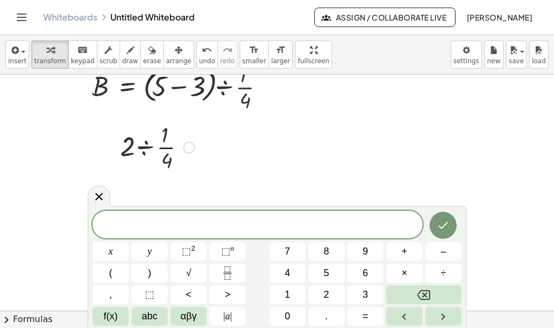
click at [220, 220] on span at bounding box center [257, 225] width 330 height 16
click at [180, 150] on div at bounding box center [157, 147] width 85 height 54
click at [187, 147] on div "Go back to this line Copy line as LaTeX Copy derivation as LaTeX" at bounding box center [189, 148] width 12 height 12
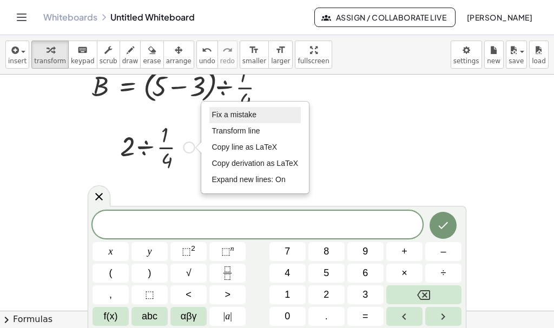
click at [244, 119] on span "Fix a mistake" at bounding box center [234, 114] width 44 height 9
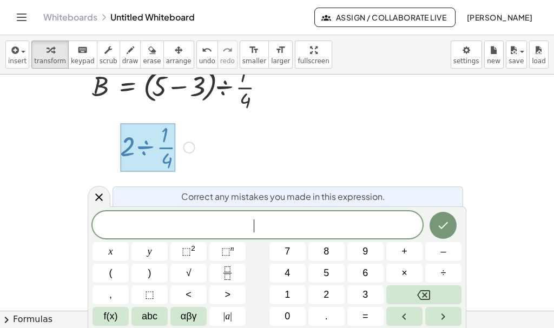
click at [287, 222] on span "​" at bounding box center [257, 225] width 330 height 15
click at [210, 174] on div at bounding box center [277, 124] width 554 height 473
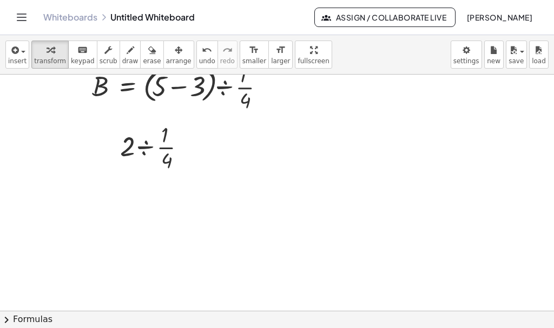
click at [1, 43] on div "insert select one: Math Expression Function Text Youtube Video Graphing Geometr…" at bounding box center [277, 54] width 554 height 39
click at [12, 59] on span "insert" at bounding box center [17, 61] width 18 height 8
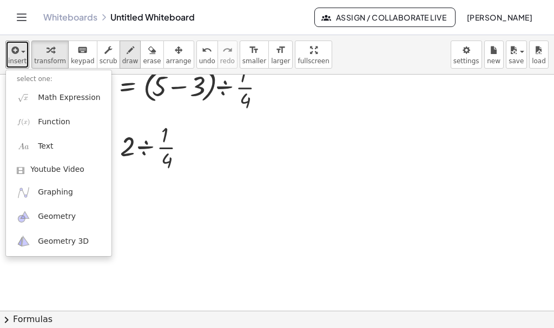
click at [124, 57] on span "draw" at bounding box center [130, 61] width 16 height 8
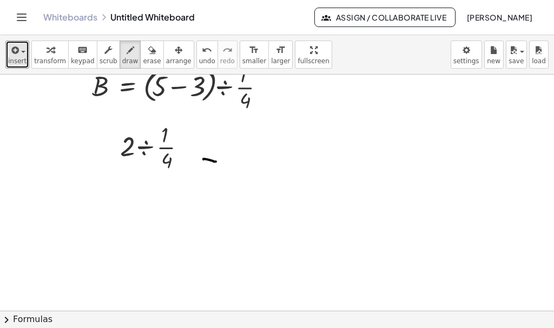
drag, startPoint x: 203, startPoint y: 160, endPoint x: 219, endPoint y: 163, distance: 16.0
click at [219, 163] on div at bounding box center [277, 124] width 554 height 473
drag, startPoint x: 208, startPoint y: 152, endPoint x: 217, endPoint y: 155, distance: 10.3
click at [217, 155] on div at bounding box center [277, 124] width 554 height 473
click at [240, 147] on div at bounding box center [277, 124] width 554 height 473
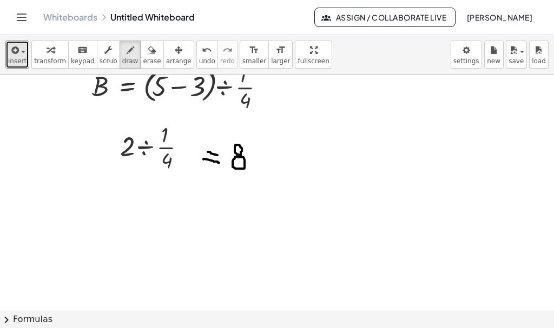
click at [241, 157] on div at bounding box center [277, 124] width 554 height 473
drag, startPoint x: 129, startPoint y: 195, endPoint x: 136, endPoint y: 206, distance: 12.9
click at [136, 206] on div at bounding box center [277, 124] width 554 height 473
drag, startPoint x: 124, startPoint y: 211, endPoint x: 141, endPoint y: 211, distance: 16.2
click at [141, 211] on div at bounding box center [277, 124] width 554 height 473
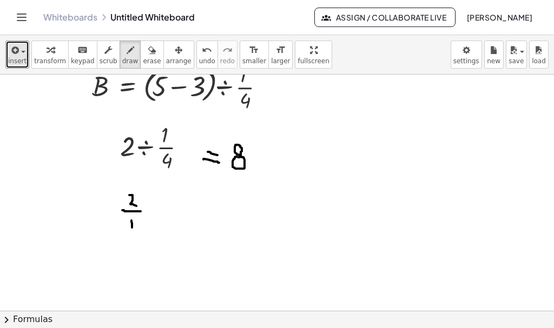
drag, startPoint x: 131, startPoint y: 221, endPoint x: 132, endPoint y: 229, distance: 8.7
click at [132, 229] on div at bounding box center [277, 124] width 554 height 473
click at [147, 210] on div at bounding box center [277, 124] width 554 height 473
click at [146, 200] on div at bounding box center [277, 124] width 554 height 473
drag, startPoint x: 166, startPoint y: 195, endPoint x: 165, endPoint y: 204, distance: 9.7
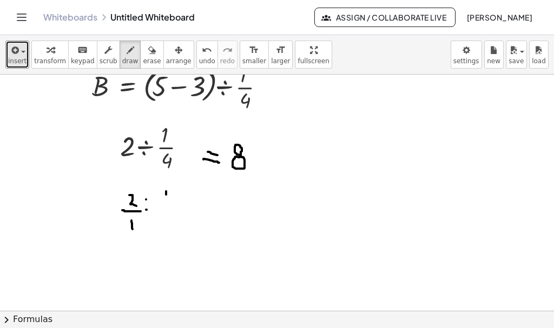
click at [167, 204] on div at bounding box center [277, 124] width 554 height 473
drag, startPoint x: 157, startPoint y: 210, endPoint x: 169, endPoint y: 212, distance: 12.6
click at [169, 212] on div at bounding box center [277, 124] width 554 height 473
drag, startPoint x: 158, startPoint y: 221, endPoint x: 166, endPoint y: 229, distance: 11.5
click at [166, 229] on div at bounding box center [277, 124] width 554 height 473
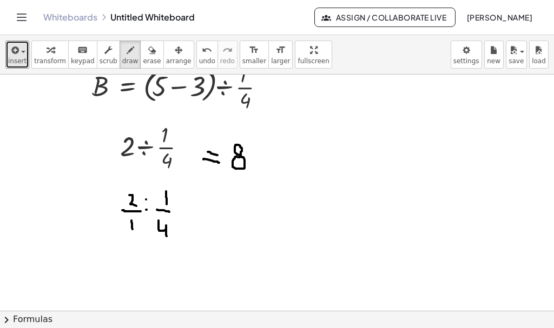
drag, startPoint x: 166, startPoint y: 225, endPoint x: 167, endPoint y: 236, distance: 10.8
click at [167, 236] on div at bounding box center [277, 124] width 554 height 473
drag, startPoint x: 111, startPoint y: 275, endPoint x: 201, endPoint y: 275, distance: 89.8
click at [201, 275] on div at bounding box center [277, 124] width 554 height 473
drag, startPoint x: 146, startPoint y: 285, endPoint x: 154, endPoint y: 287, distance: 7.9
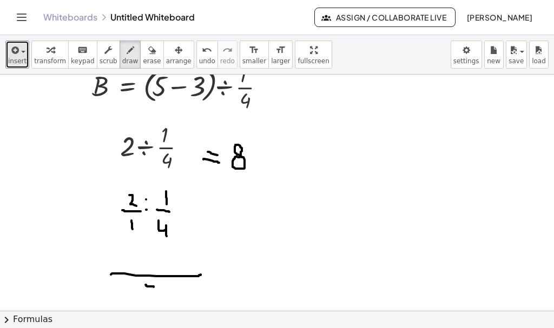
click at [154, 287] on div at bounding box center [277, 124] width 554 height 473
drag, startPoint x: 154, startPoint y: 282, endPoint x: 154, endPoint y: 295, distance: 13.0
click at [154, 295] on div at bounding box center [277, 124] width 554 height 473
click at [147, 286] on div at bounding box center [277, 124] width 554 height 473
drag, startPoint x: 131, startPoint y: 258, endPoint x: 141, endPoint y: 271, distance: 16.2
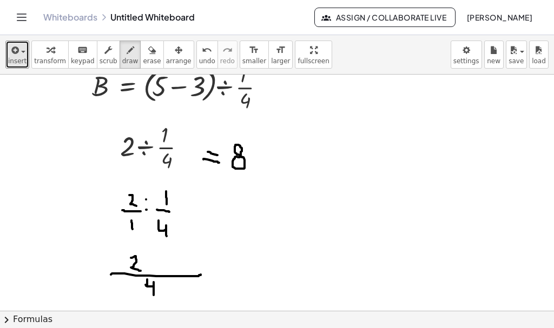
click at [141, 271] on div at bounding box center [277, 124] width 554 height 473
click at [158, 268] on div at bounding box center [277, 124] width 554 height 473
drag, startPoint x: 173, startPoint y: 261, endPoint x: 173, endPoint y: 273, distance: 11.4
click at [173, 273] on div at bounding box center [277, 124] width 554 height 473
drag, startPoint x: 210, startPoint y: 273, endPoint x: 221, endPoint y: 271, distance: 11.5
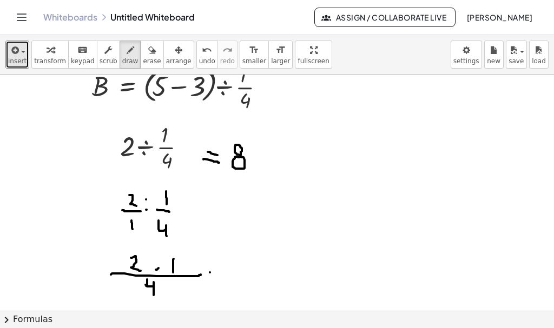
click at [221, 271] on div at bounding box center [277, 124] width 554 height 473
drag, startPoint x: 210, startPoint y: 257, endPoint x: 217, endPoint y: 256, distance: 6.5
click at [217, 256] on div at bounding box center [277, 124] width 554 height 473
drag, startPoint x: 235, startPoint y: 255, endPoint x: 235, endPoint y: 269, distance: 14.1
click at [235, 269] on div at bounding box center [277, 124] width 554 height 473
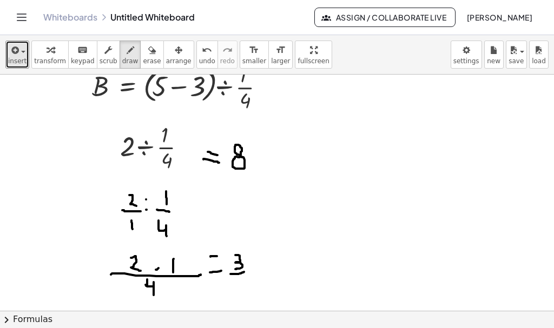
drag, startPoint x: 232, startPoint y: 274, endPoint x: 239, endPoint y: 277, distance: 7.7
click at [244, 272] on div at bounding box center [277, 124] width 554 height 473
click at [241, 281] on div at bounding box center [277, 124] width 554 height 473
drag, startPoint x: 241, startPoint y: 281, endPoint x: 241, endPoint y: 289, distance: 8.1
click at [241, 289] on div at bounding box center [277, 124] width 554 height 473
